Goal: Use online tool/utility: Utilize a website feature to perform a specific function

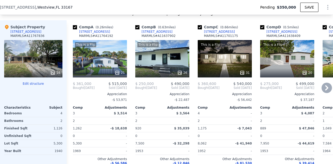
scroll to position [561, 0]
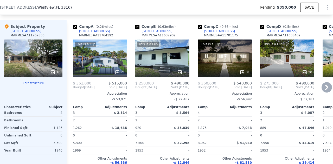
click at [113, 63] on div "This is a Flip 21" at bounding box center [100, 58] width 54 height 37
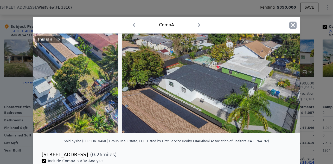
click at [291, 26] on icon "button" at bounding box center [293, 25] width 4 height 4
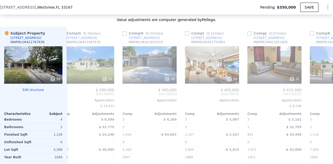
scroll to position [0, 436]
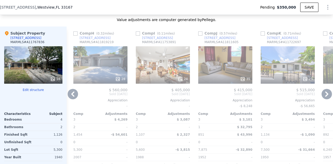
click at [165, 75] on div "24" at bounding box center [163, 64] width 54 height 37
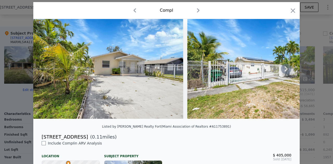
scroll to position [7, 0]
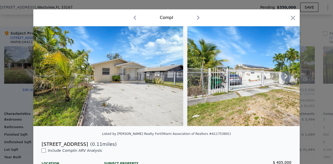
type input "$ 464,000"
type input "$ 63,382"
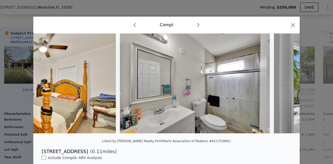
scroll to position [0, 2066]
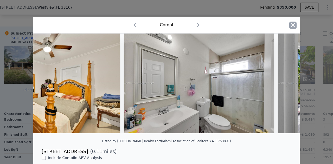
click at [291, 24] on icon "button" at bounding box center [293, 25] width 4 height 4
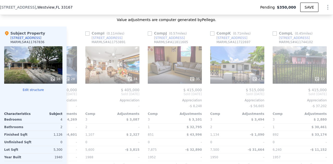
scroll to position [0, 499]
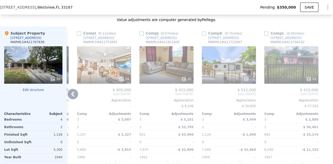
drag, startPoint x: 161, startPoint y: 102, endPoint x: 309, endPoint y: 32, distance: 164.6
click at [309, 32] on div "Comp L ( 0.45 miles) [STREET_ADDRESS] # A11744102 12 $ 415,000 Sold [DATE] Appr…" at bounding box center [291, 107] width 58 height 160
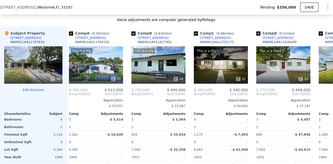
scroll to position [0, 0]
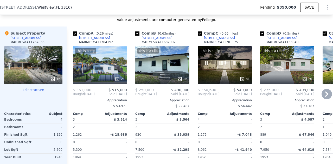
click at [230, 68] on div "This is a Flip 31" at bounding box center [225, 64] width 54 height 37
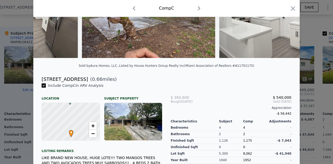
scroll to position [76, 0]
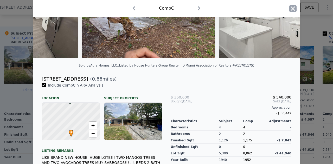
click at [291, 8] on icon "button" at bounding box center [293, 8] width 4 height 4
